Goal: Task Accomplishment & Management: Use online tool/utility

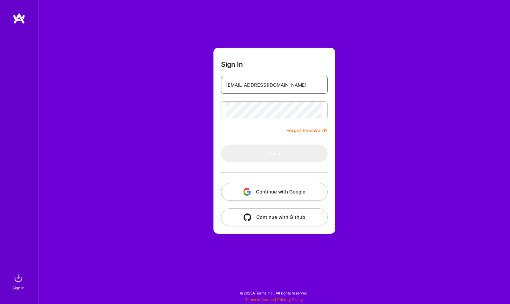
type input "[EMAIL_ADDRESS][DOMAIN_NAME]"
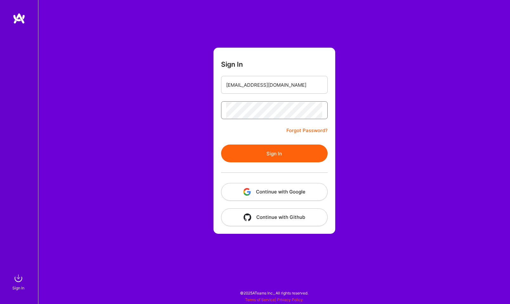
click at [274, 153] on button "Sign In" at bounding box center [274, 153] width 107 height 18
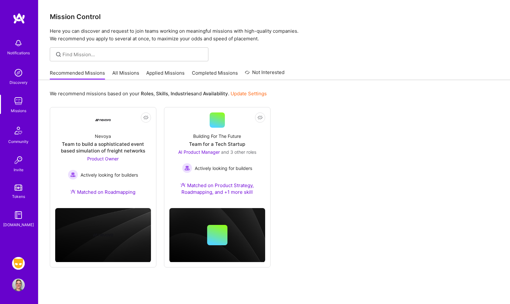
click at [13, 264] on img at bounding box center [18, 263] width 13 height 13
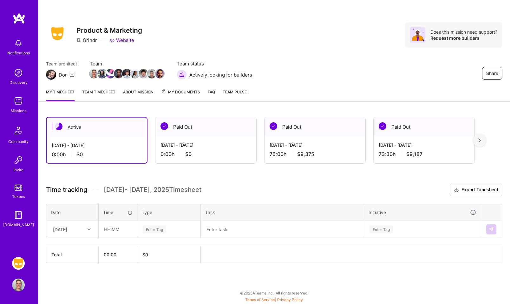
click at [102, 91] on link "Team timesheet" at bounding box center [98, 94] width 33 height 13
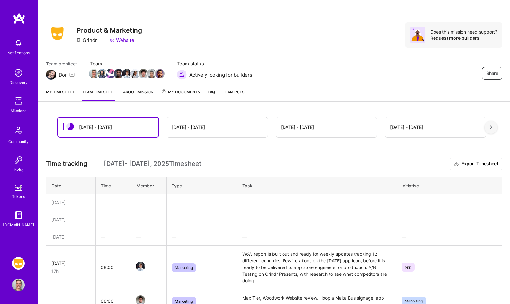
click at [121, 94] on div "My timesheet Team timesheet About Mission My Documents FAQ Team Pulse" at bounding box center [274, 92] width 472 height 18
click at [131, 93] on link "About Mission" at bounding box center [138, 94] width 30 height 13
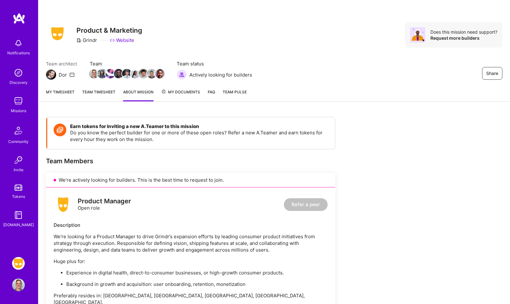
click at [180, 90] on span "My Documents" at bounding box center [180, 91] width 39 height 7
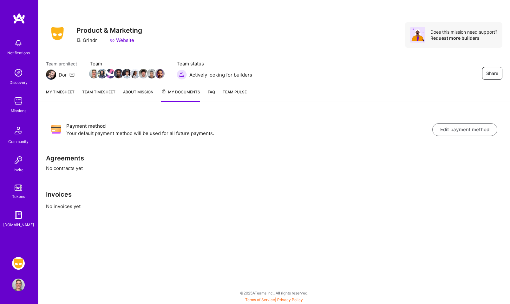
click at [239, 94] on link "Team Pulse" at bounding box center [235, 94] width 24 height 13
